Goal: Transaction & Acquisition: Purchase product/service

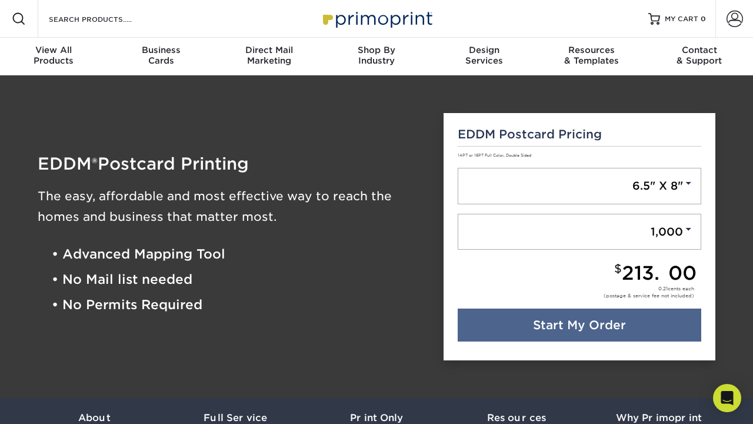
click at [586, 135] on h5 "EDDM Postcard Pricing" at bounding box center [580, 134] width 244 height 14
click at [105, 19] on input "Search Products" at bounding box center [105, 19] width 115 height 14
click at [103, 19] on input "Search Products" at bounding box center [105, 19] width 115 height 14
click at [583, 328] on link "Start My Order" at bounding box center [580, 324] width 244 height 33
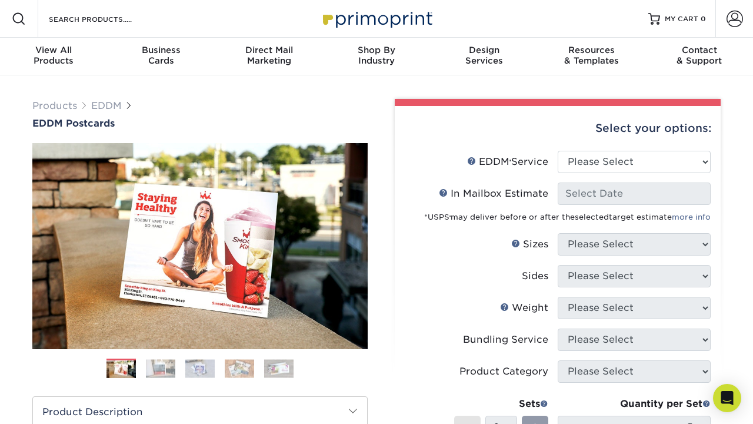
click at [679, 212] on link "more info" at bounding box center [691, 216] width 39 height 9
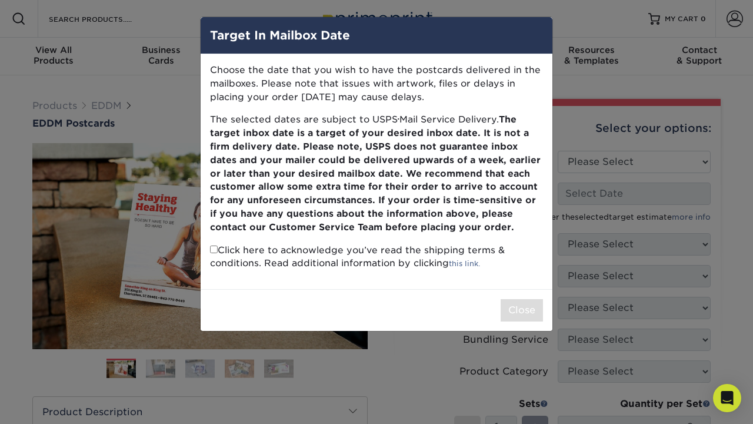
click at [518, 184] on b "The target inbox date is a target of your desired inbox date. It is not a firm …" at bounding box center [375, 173] width 331 height 118
click at [74, 124] on div "Target In Mailbox Date Choose the date that you wish to have the postcards deli…" at bounding box center [376, 212] width 753 height 424
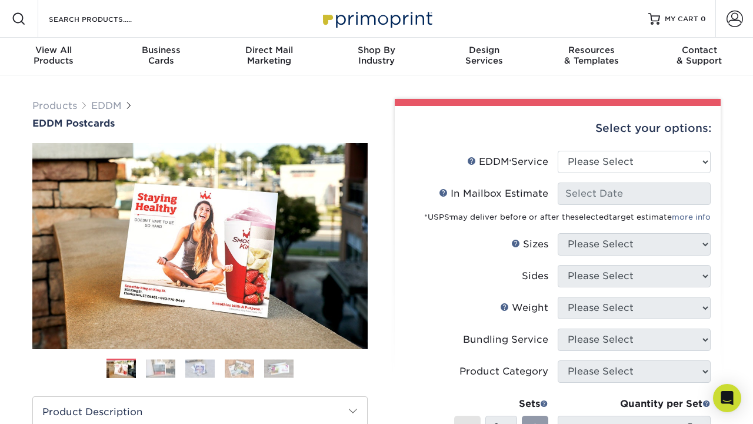
click at [74, 124] on span "EDDM Postcards" at bounding box center [73, 123] width 82 height 11
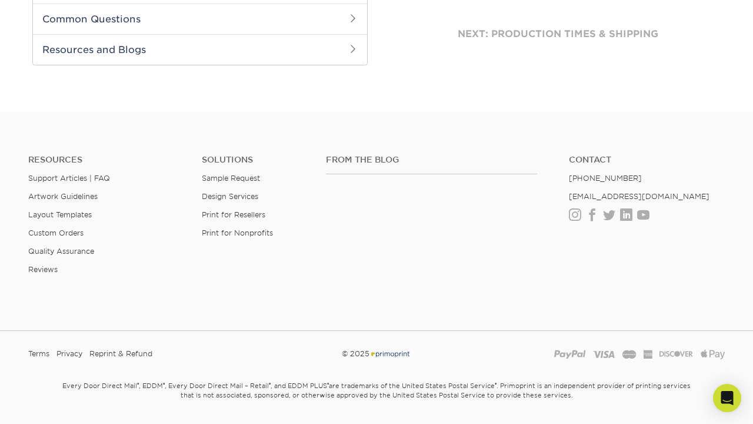
scroll to position [624, 0]
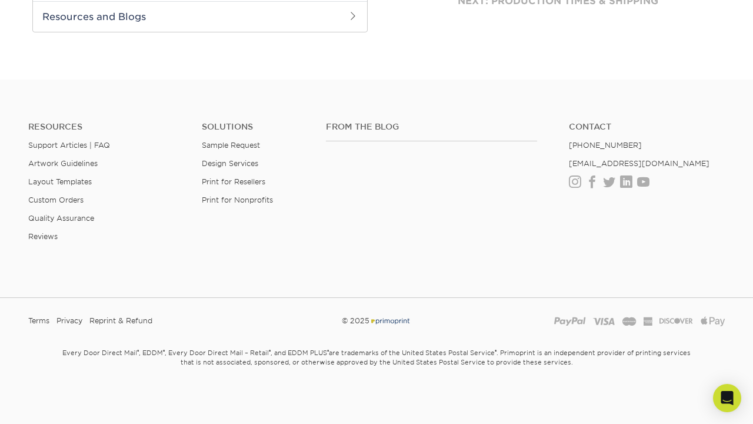
click at [64, 148] on link "Support Articles | FAQ" at bounding box center [69, 145] width 82 height 9
